Goal: Navigation & Orientation: Find specific page/section

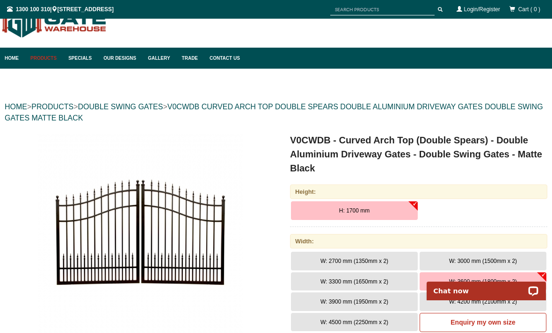
click at [46, 58] on link "Products" at bounding box center [45, 58] width 38 height 21
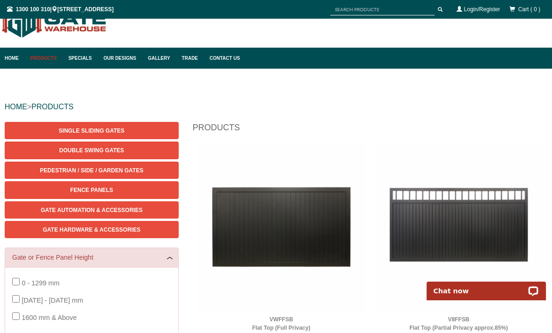
click at [107, 134] on span "Single Sliding Gates" at bounding box center [91, 131] width 65 height 7
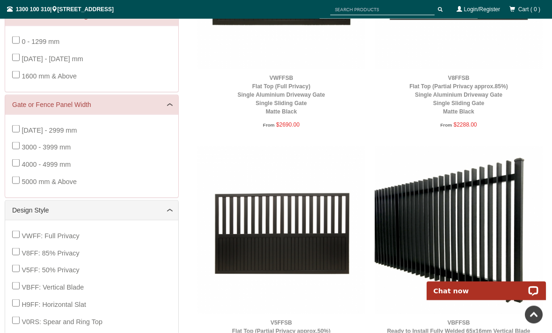
scroll to position [263, 0]
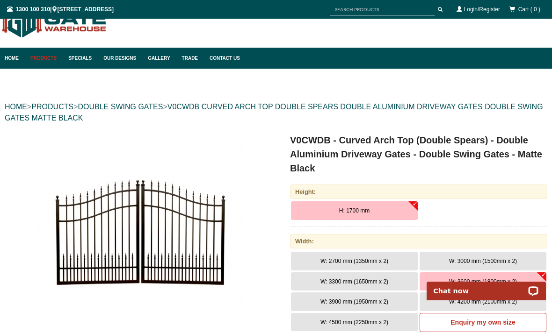
click at [121, 55] on link "Our Designs" at bounding box center [121, 58] width 44 height 21
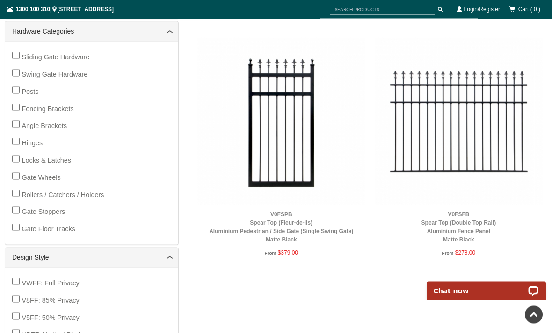
scroll to position [349, 0]
